Goal: Transaction & Acquisition: Purchase product/service

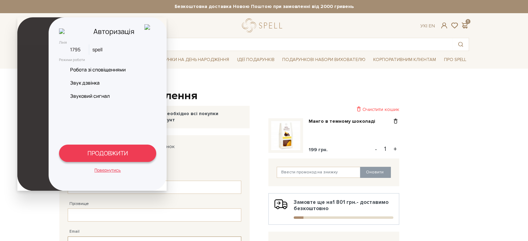
type input "admin"
click at [128, 148] on button "ПРОДОВЖИТИ" at bounding box center [107, 153] width 97 height 17
click at [125, 154] on button "ПРОДОВЖИТИ" at bounding box center [107, 153] width 97 height 17
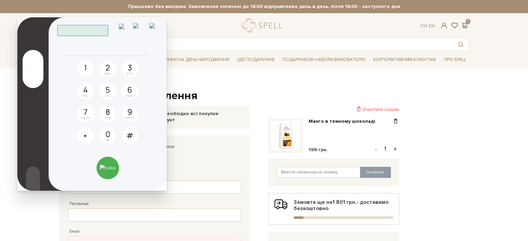
click at [125, 27] on img at bounding box center [126, 30] width 14 height 12
click at [124, 25] on img at bounding box center [126, 30] width 14 height 12
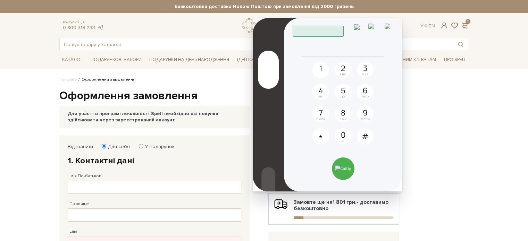
drag, startPoint x: 116, startPoint y: 23, endPoint x: 350, endPoint y: 22, distance: 234.3
click at [350, 22] on header "Працюю" at bounding box center [344, 28] width 102 height 18
click at [363, 29] on img at bounding box center [361, 30] width 14 height 12
click at [332, 47] on div "Скопійовано в буфер обміну 1 2 ABC 3 DEF 4 GHI 5 JKL 6 MNO 7 PQRS 8 TUV 9 WXYZ …" at bounding box center [343, 88] width 118 height 111
click at [336, 42] on div "Скопійовано в буфер обміну 1 2 ABC 3 DEF 4 GHI 5 JKL 6 MNO 7 PQRS 8 TUV 9 WXYZ …" at bounding box center [343, 88] width 118 height 111
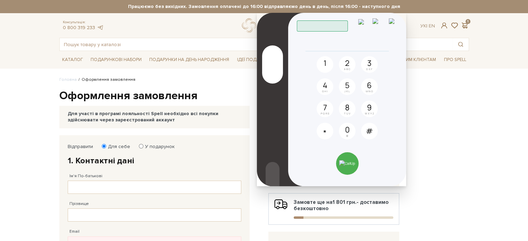
click at [362, 26] on img at bounding box center [365, 25] width 14 height 12
click at [367, 23] on img at bounding box center [365, 25] width 14 height 12
drag, startPoint x: 362, startPoint y: 26, endPoint x: 352, endPoint y: 36, distance: 14.5
click at [352, 37] on div "Скопійовано в буфер обміну 1 2 ABC 3 DEF 4 GHI 5 JKL 6 MNO 7 PQRS 8 TUV 9 WXYZ …" at bounding box center [347, 83] width 118 height 111
click at [334, 23] on div "Працюю" at bounding box center [322, 25] width 51 height 11
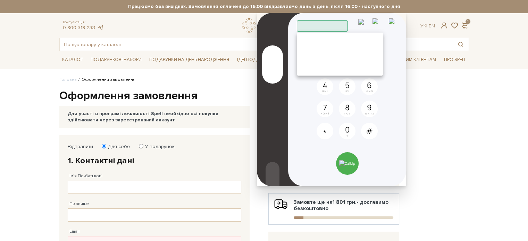
click at [377, 37] on span "Працюю" at bounding box center [377, 41] width 0 height 8
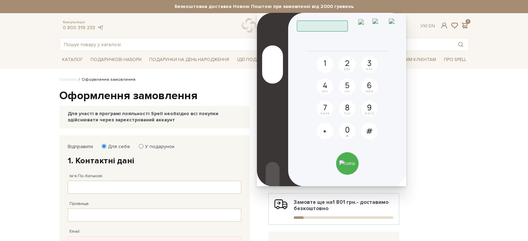
click at [365, 21] on img at bounding box center [365, 25] width 14 height 12
click at [497, 53] on div "Каталог Всі солодощі Дивитись всі" at bounding box center [264, 59] width 528 height 17
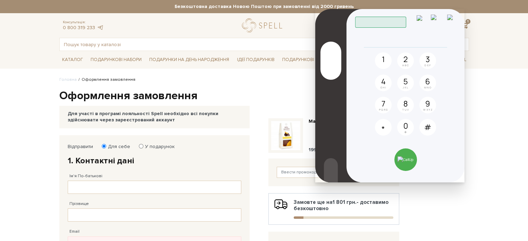
drag, startPoint x: 376, startPoint y: 16, endPoint x: 458, endPoint y: 0, distance: 83.2
click at [457, 10] on header "Працюю" at bounding box center [406, 19] width 102 height 18
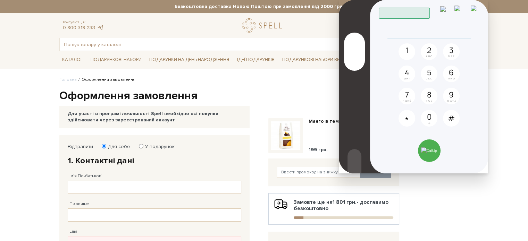
click at [401, 36] on input "tel" at bounding box center [429, 34] width 71 height 8
click at [350, 48] on icon at bounding box center [350, 48] width 0 height 0
click at [0, 0] on input "radio" at bounding box center [0, 0] width 0 height 0
drag, startPoint x: 436, startPoint y: 92, endPoint x: 433, endPoint y: 89, distance: 4.2
click at [435, 91] on button "8 TUV" at bounding box center [429, 96] width 17 height 17
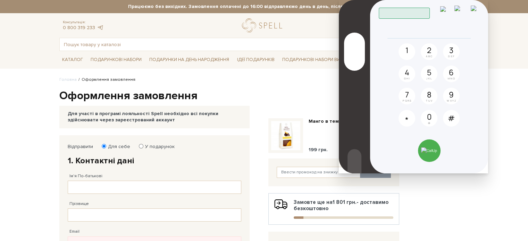
drag, startPoint x: 431, startPoint y: 87, endPoint x: 430, endPoint y: 82, distance: 4.9
click at [431, 85] on div "1 2 ABC 3 DEF 4 GHI 5 JKL 6 MNO 7 PQRS 8 TUV 9 WXYZ * 0 + #" at bounding box center [429, 84] width 61 height 83
click at [480, 33] on icon at bounding box center [478, 34] width 8 height 8
click at [451, 11] on header "Працюю" at bounding box center [430, 10] width 102 height 18
click at [446, 10] on img at bounding box center [447, 12] width 14 height 12
